Goal: Transaction & Acquisition: Purchase product/service

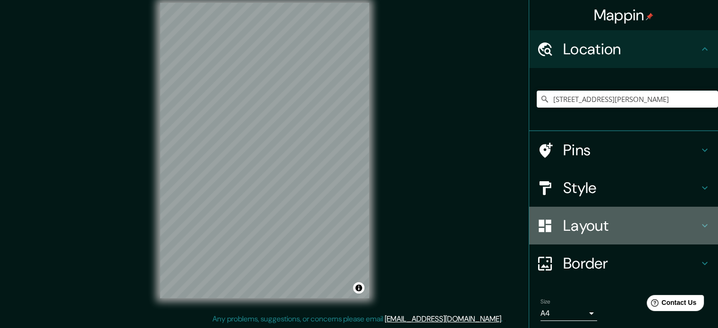
click at [648, 229] on h4 "Layout" at bounding box center [631, 225] width 136 height 19
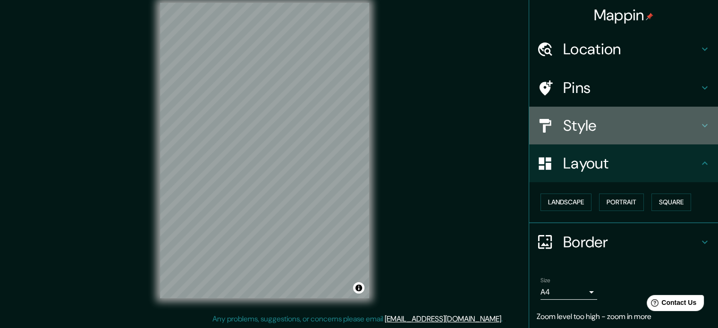
click at [570, 123] on h4 "Style" at bounding box center [631, 125] width 136 height 19
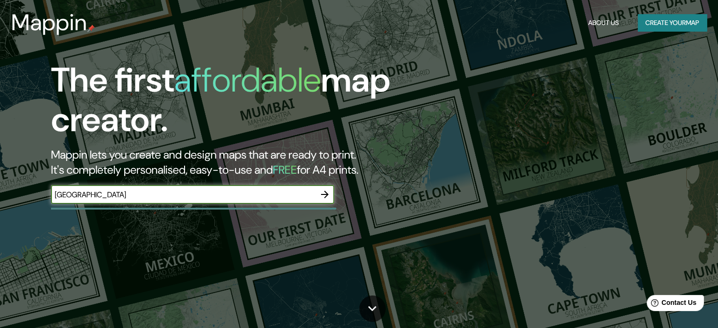
type input "[GEOGRAPHIC_DATA]"
click at [327, 196] on icon "button" at bounding box center [324, 194] width 11 height 11
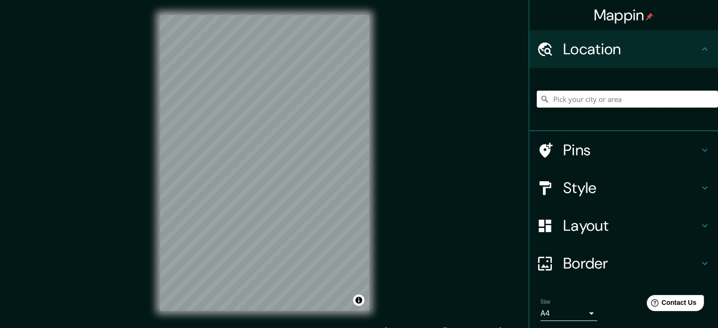
click at [586, 96] on input "Pick your city or area" at bounding box center [627, 99] width 181 height 17
paste input "City Express Plus by Marriott [GEOGRAPHIC_DATA] Periférico Sur Tlalpan, [PERSON…"
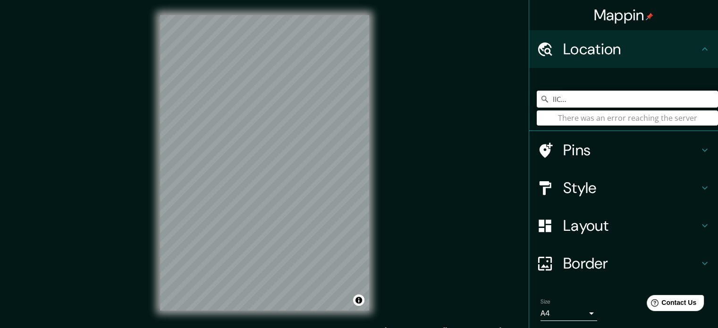
scroll to position [0, 181]
drag, startPoint x: 703, startPoint y: 99, endPoint x: 580, endPoint y: 104, distance: 122.9
click at [580, 104] on input "City Express Plus by Marriott [GEOGRAPHIC_DATA] Periférico Sur Tlalpan, [PERSON…" at bounding box center [627, 99] width 181 height 17
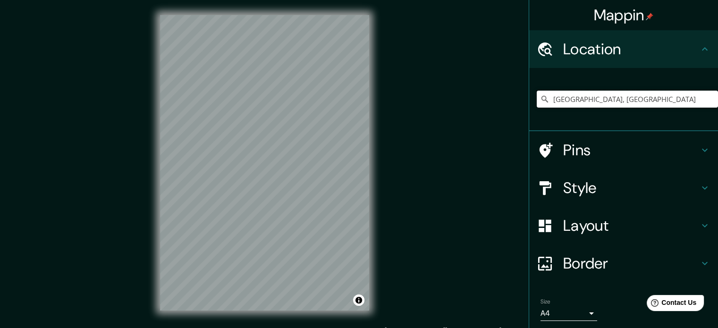
scroll to position [0, 0]
type input "[GEOGRAPHIC_DATA], [GEOGRAPHIC_DATA]"
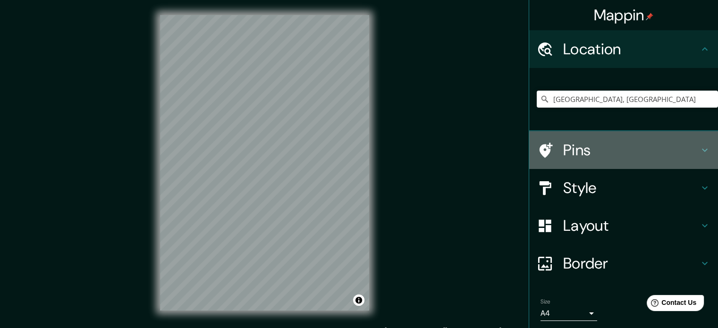
click at [631, 156] on h4 "Pins" at bounding box center [631, 150] width 136 height 19
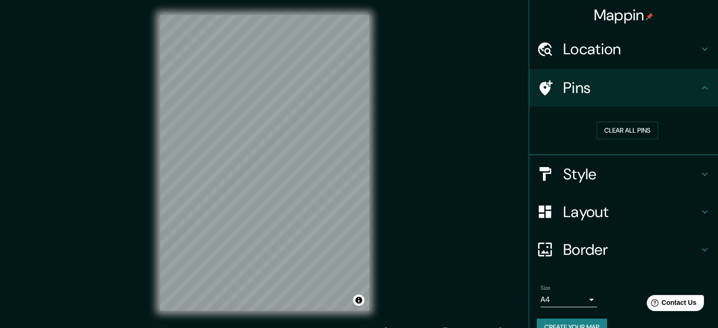
click at [662, 166] on h4 "Style" at bounding box center [631, 174] width 136 height 19
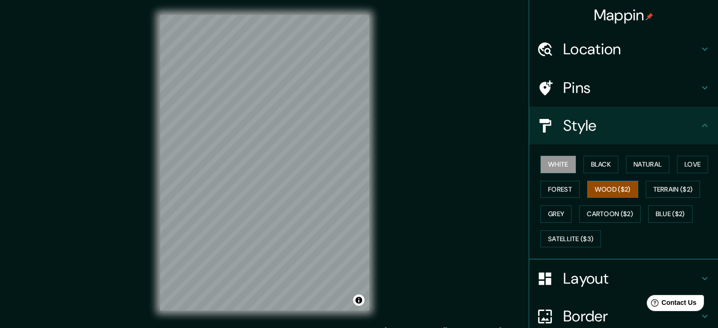
click at [618, 189] on button "Wood ($2)" at bounding box center [612, 189] width 51 height 17
